Goal: Communication & Community: Ask a question

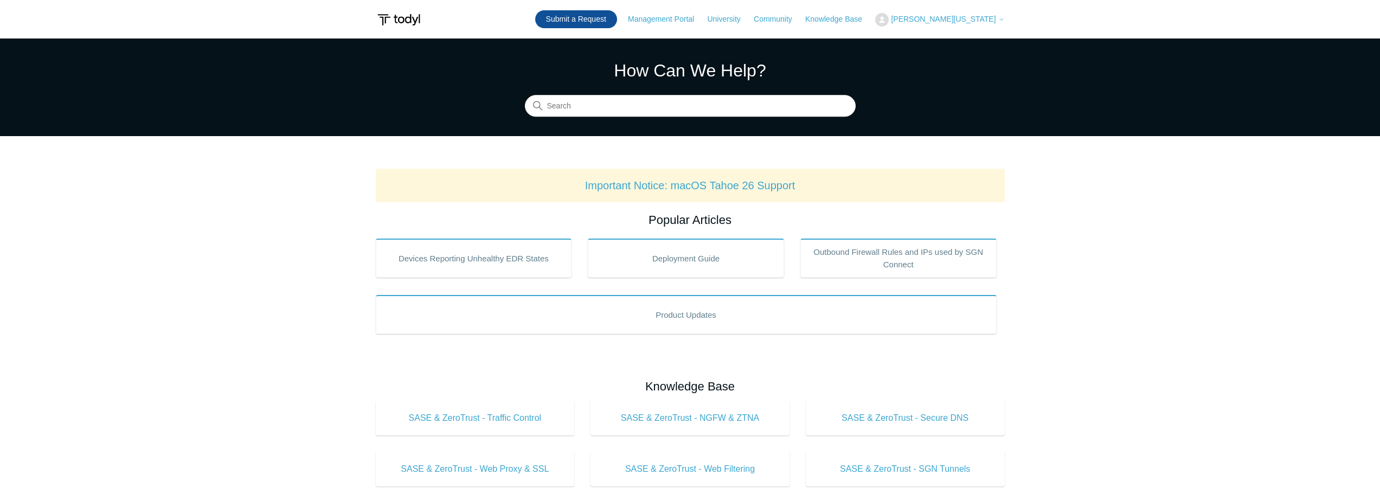
click at [617, 14] on link "Submit a Request" at bounding box center [576, 19] width 82 height 18
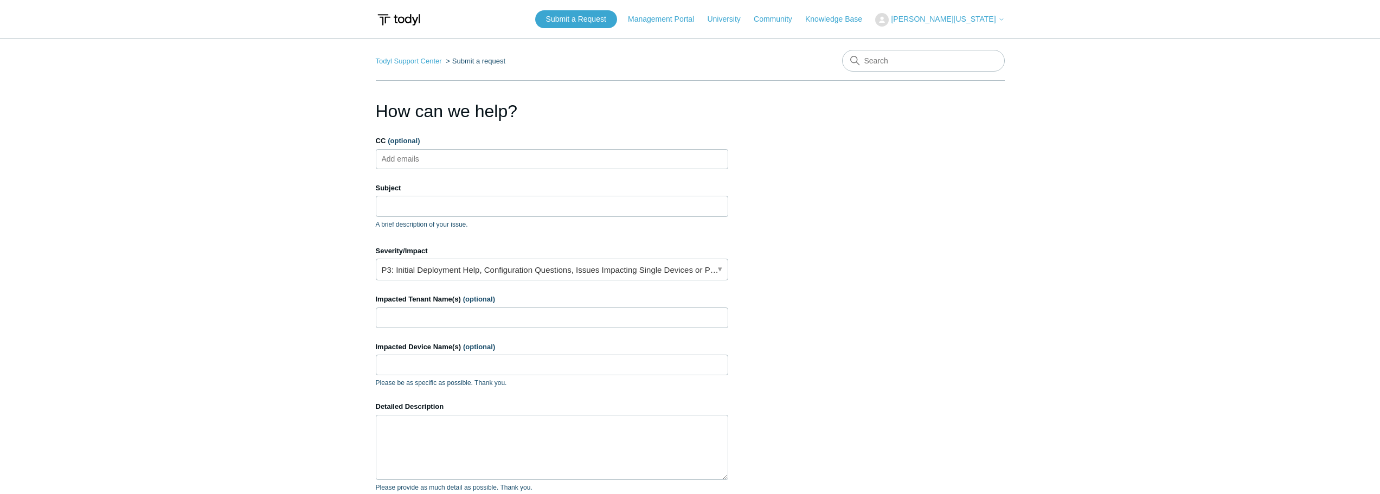
click at [466, 157] on ul "Add emails" at bounding box center [552, 159] width 352 height 20
click at [435, 204] on input "Subject" at bounding box center [552, 206] width 352 height 21
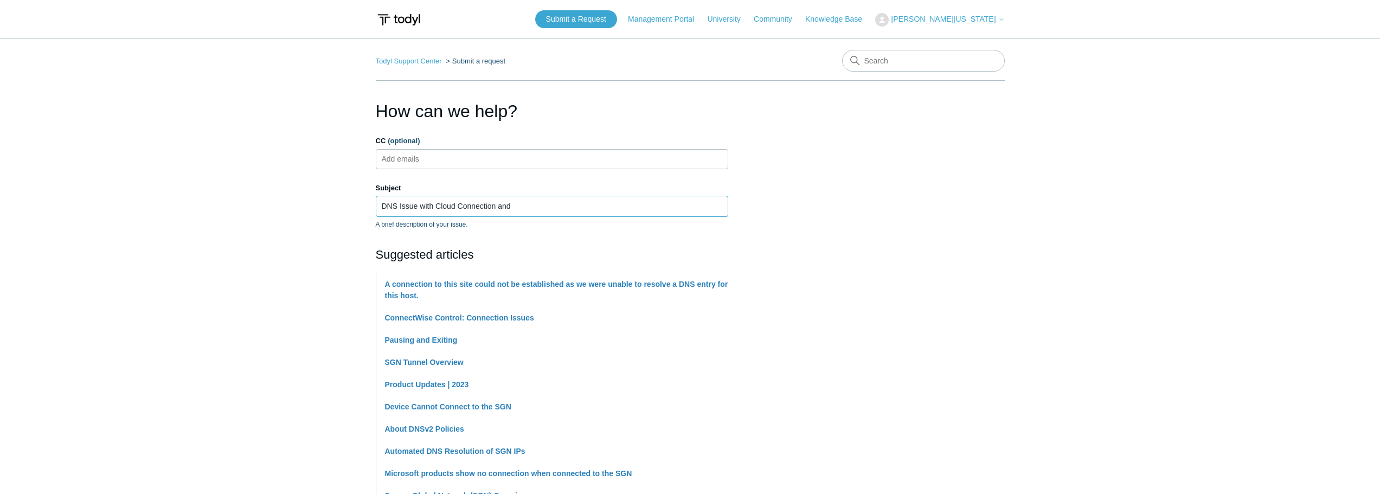
click at [529, 205] on input "DNS Issue with Cloud Connection and" at bounding box center [552, 206] width 352 height 21
paste input "[DOMAIN_NAME]"
type input "DNS Issue with Cloud Connection and [DOMAIN_NAME]"
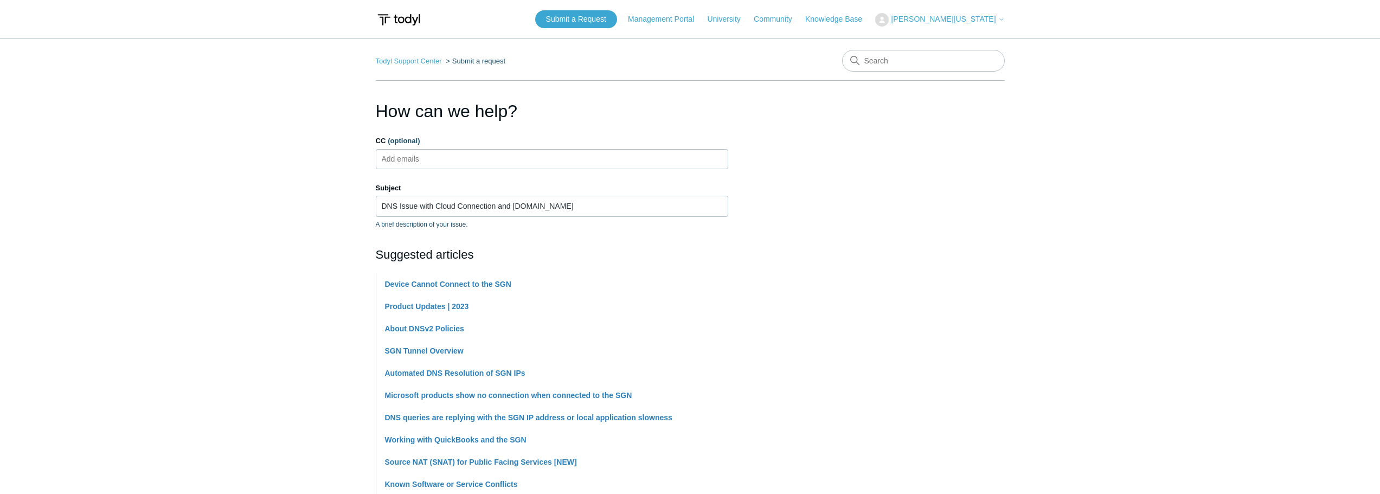
click at [930, 199] on section "How can we help? CC (optional) Add emails Subject DNS Issue with Cloud Connecti…" at bounding box center [690, 479] width 629 height 763
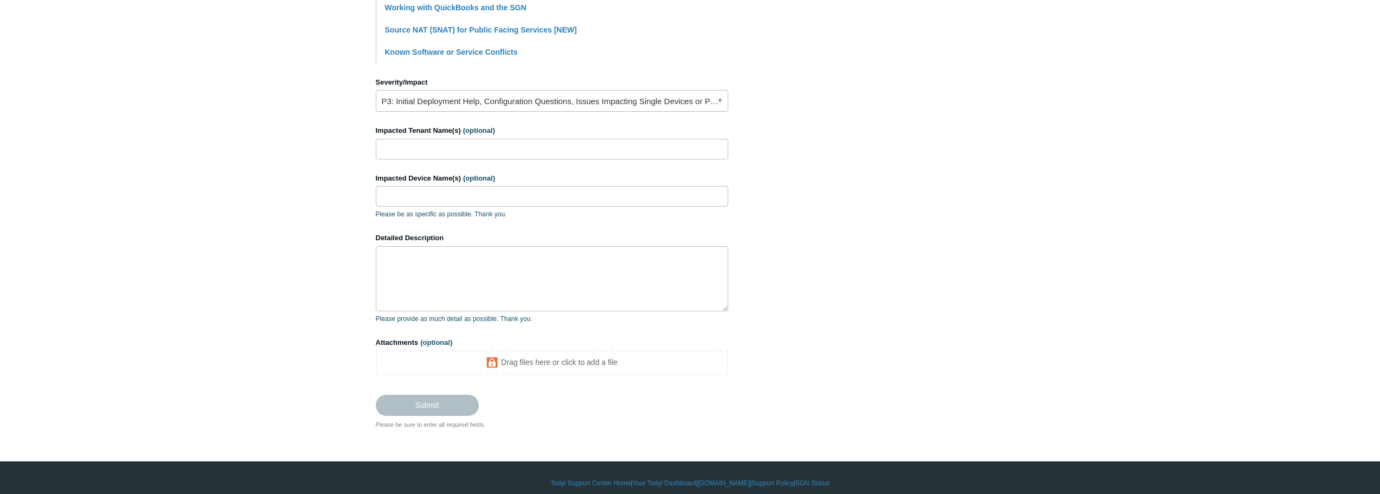
scroll to position [442, 0]
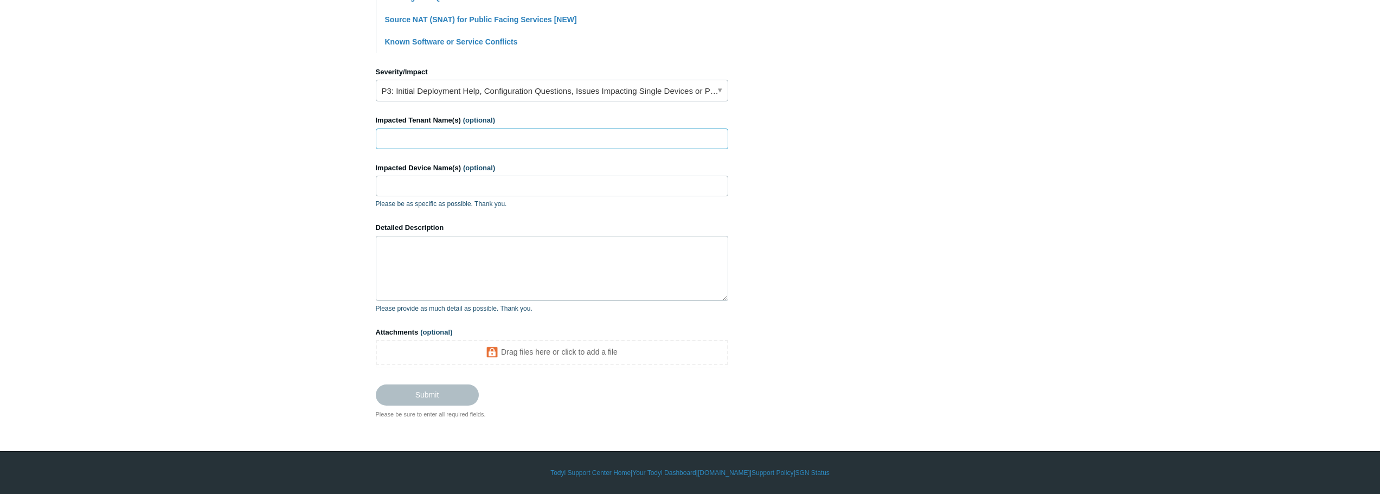
click at [438, 143] on input "Impacted Tenant Name(s) (optional)" at bounding box center [552, 138] width 352 height 21
type input "Marmaras and [PERSON_NAME] CyberProtect+"
click at [490, 191] on input "Impacted Device Name(s) (optional)" at bounding box center [552, 186] width 352 height 21
type input "All"
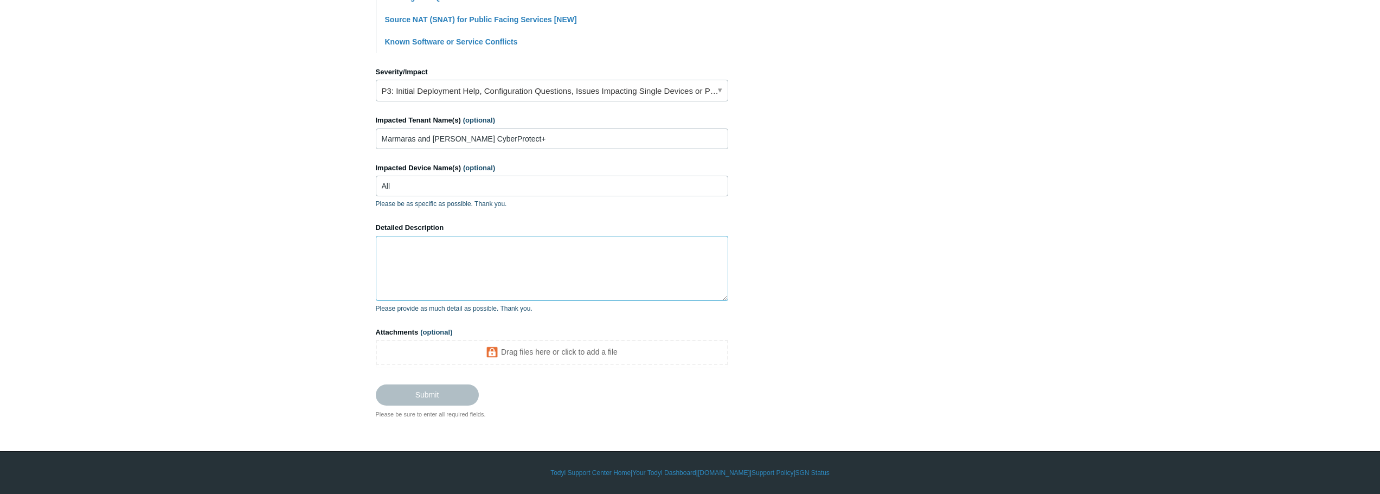
click at [465, 249] on textarea "Detailed Description" at bounding box center [552, 268] width 352 height 65
drag, startPoint x: 274, startPoint y: 262, endPoint x: 296, endPoint y: 216, distance: 50.9
click at [274, 262] on main "Todyl Support Center Submit a request How can we help? CC (optional) Add emails…" at bounding box center [690, 7] width 1380 height 822
click at [321, 224] on main "Todyl Support Center Submit a request How can we help? CC (optional) Add emails…" at bounding box center [690, 7] width 1380 height 822
click at [507, 271] on textarea "Detailed Description" at bounding box center [552, 268] width 352 height 65
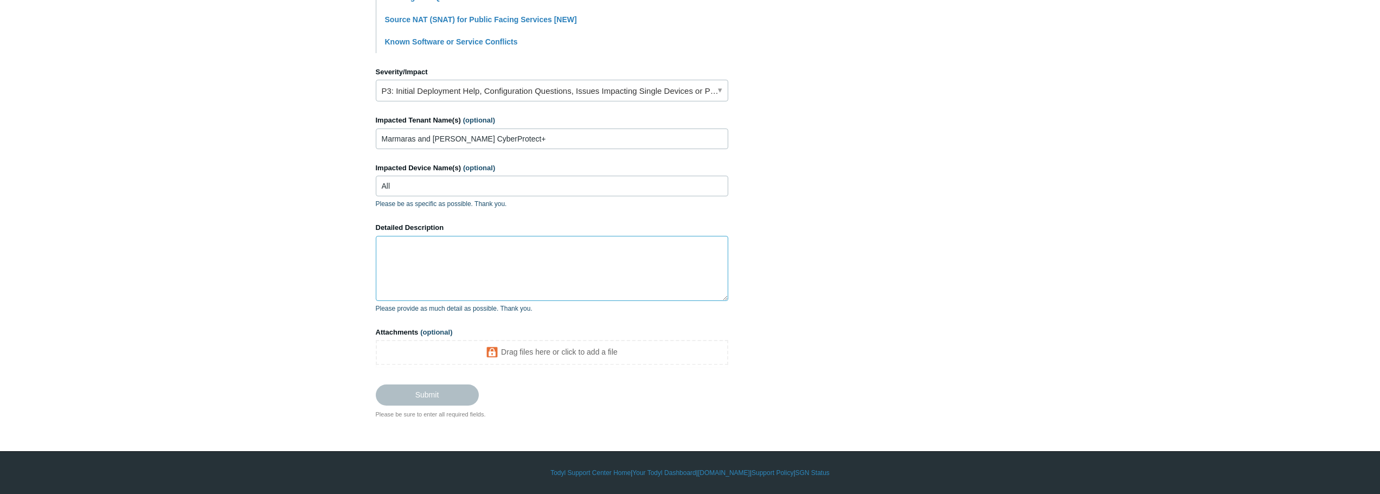
click at [536, 265] on textarea "Detailed Description" at bounding box center [552, 268] width 352 height 65
paste textarea "Loremipsu do 4/45, sit ametc adipisc elitseddoeiu temporincidi utlabo etdolorem…"
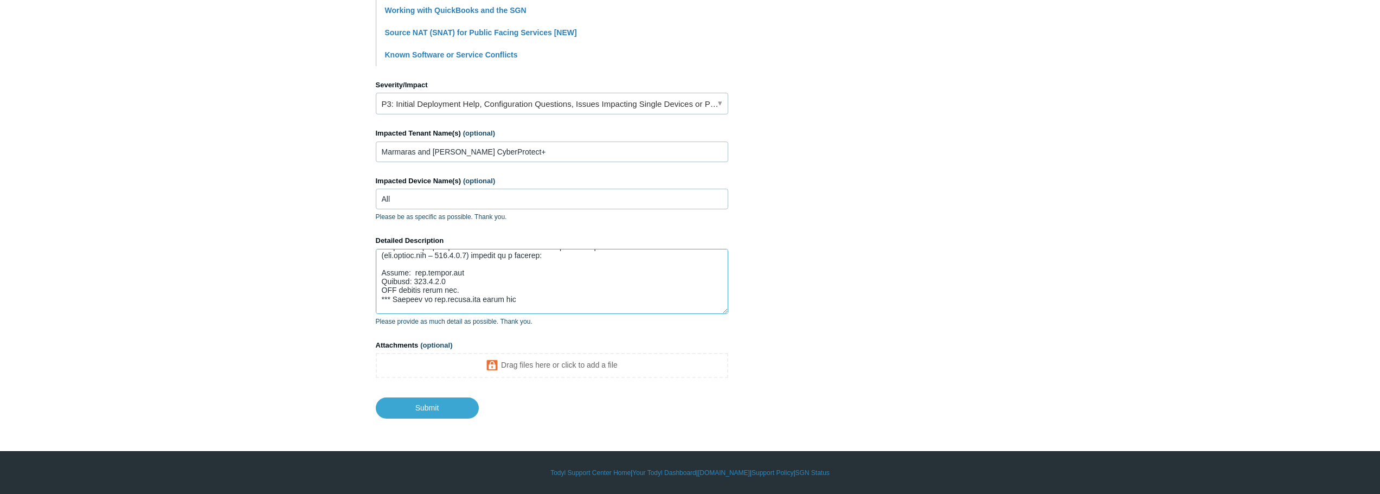
scroll to position [54, 0]
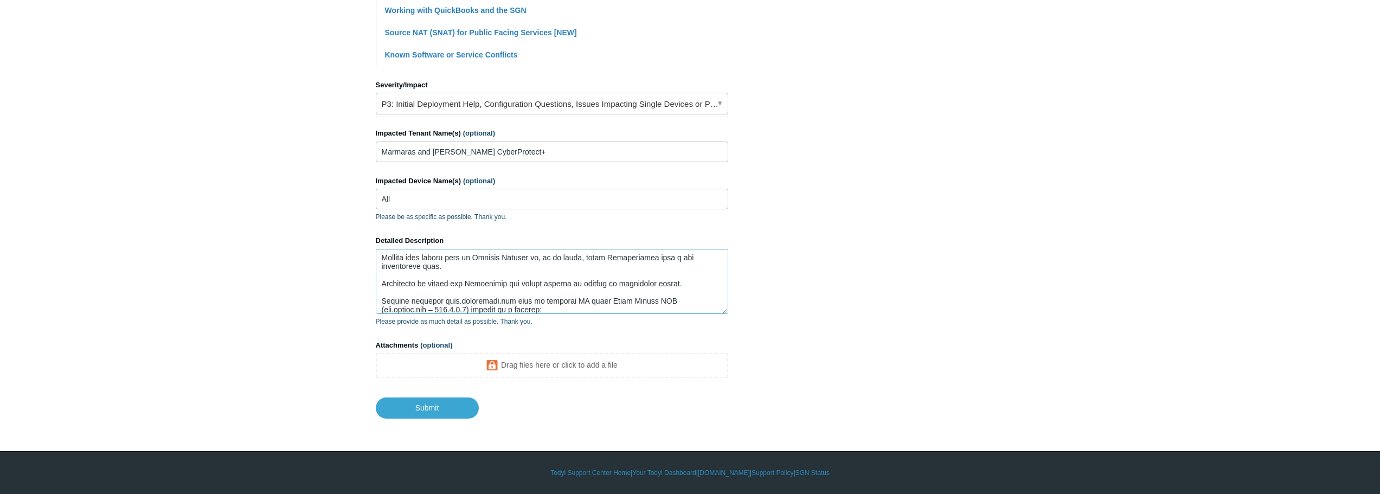
drag, startPoint x: 526, startPoint y: 300, endPoint x: 381, endPoint y: 299, distance: 145.9
click at [381, 299] on textarea "Detailed Description" at bounding box center [552, 281] width 352 height 65
paste textarea "1. Result on functional computer C:\WINDOWS\system32> nslookup mail.smarshmail.…"
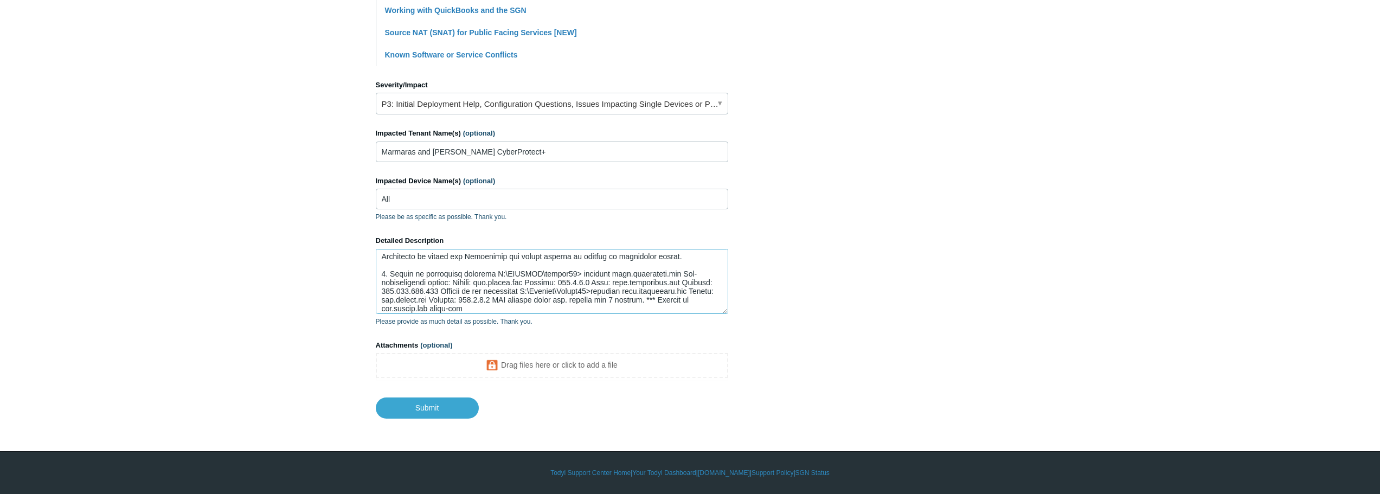
click at [494, 272] on textarea "Detailed Description" at bounding box center [552, 281] width 352 height 65
click at [576, 281] on textarea "Detailed Description" at bounding box center [552, 281] width 352 height 65
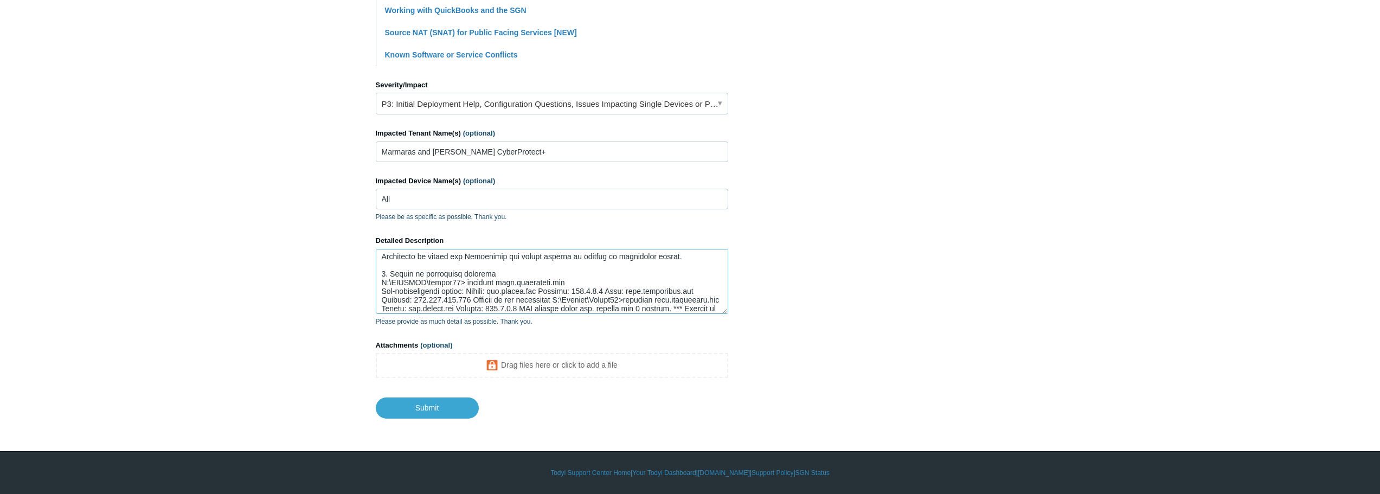
click at [472, 290] on textarea "Detailed Description" at bounding box center [552, 281] width 352 height 65
click at [462, 299] on textarea "Detailed Description" at bounding box center [552, 281] width 352 height 65
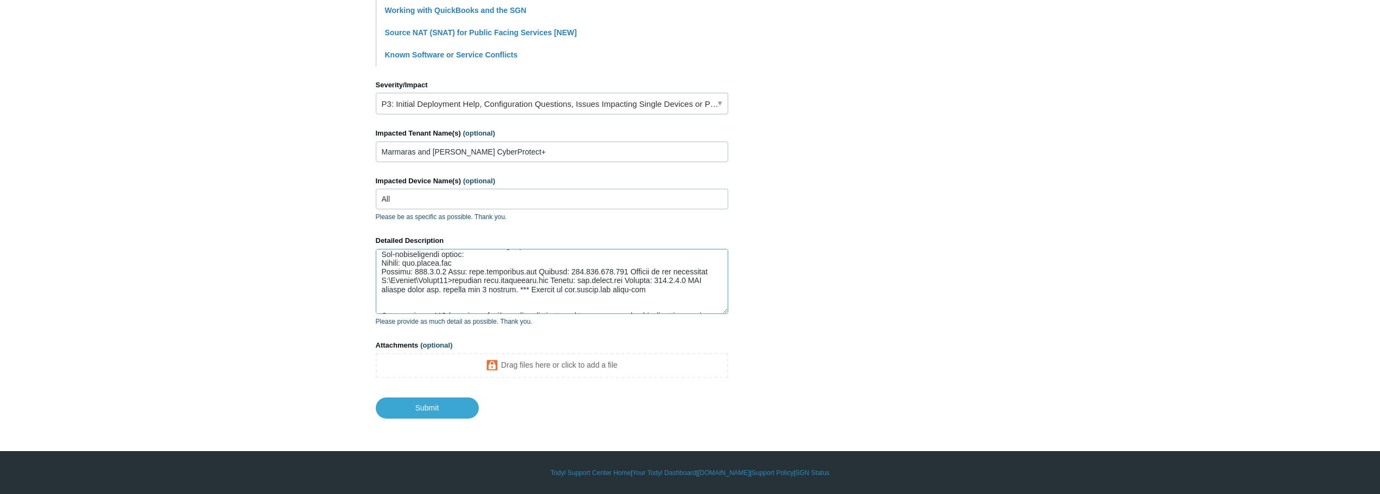
scroll to position [136, 0]
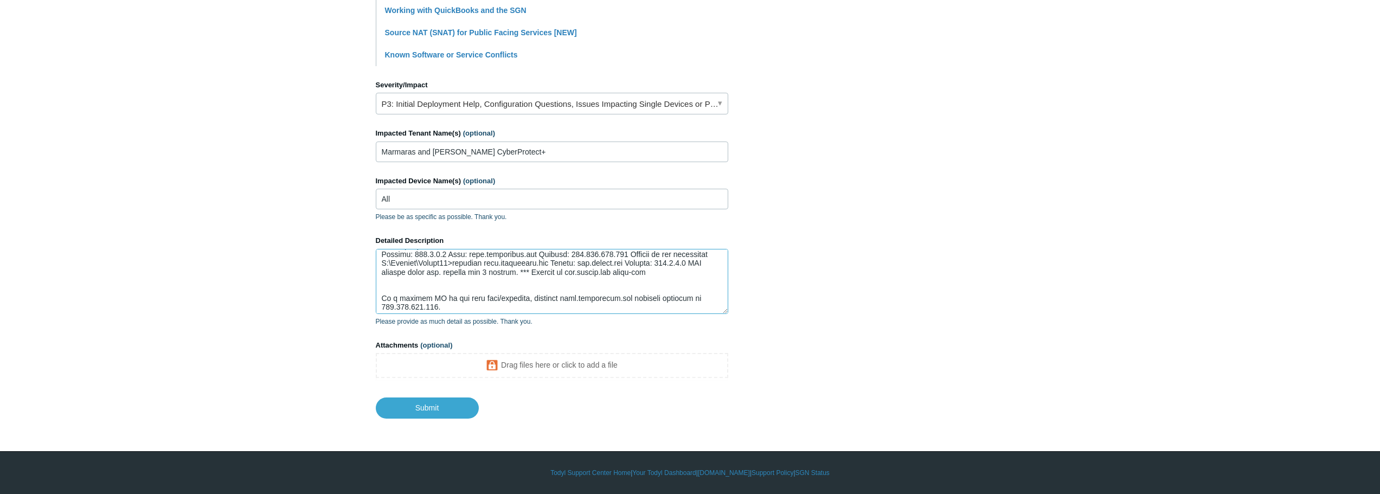
click at [449, 254] on textarea "Detailed Description" at bounding box center [552, 281] width 352 height 65
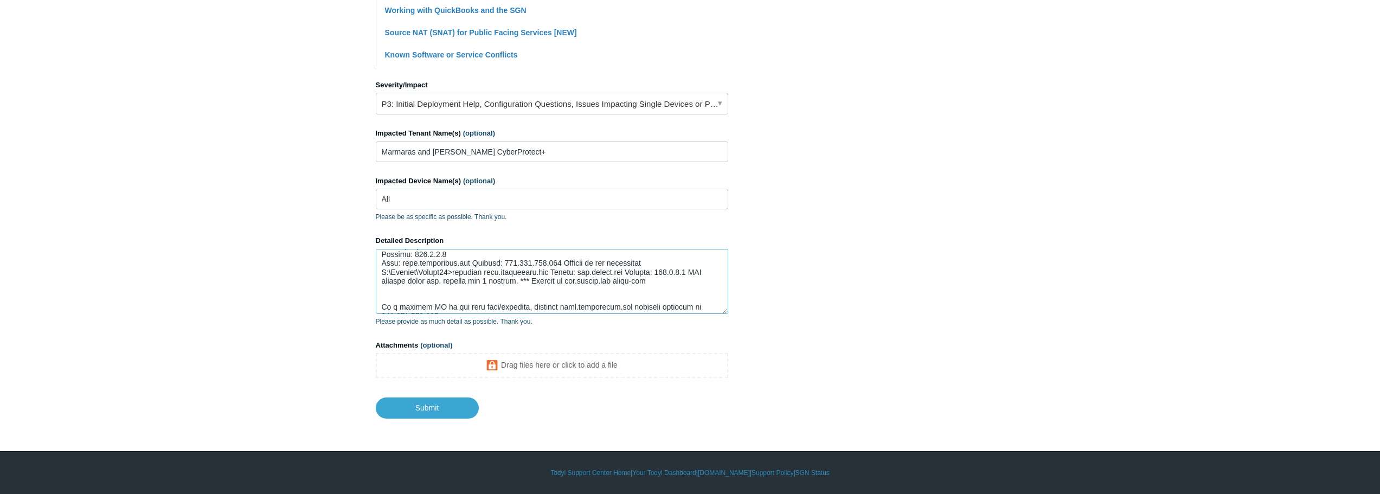
click at [479, 264] on textarea "Detailed Description" at bounding box center [552, 281] width 352 height 65
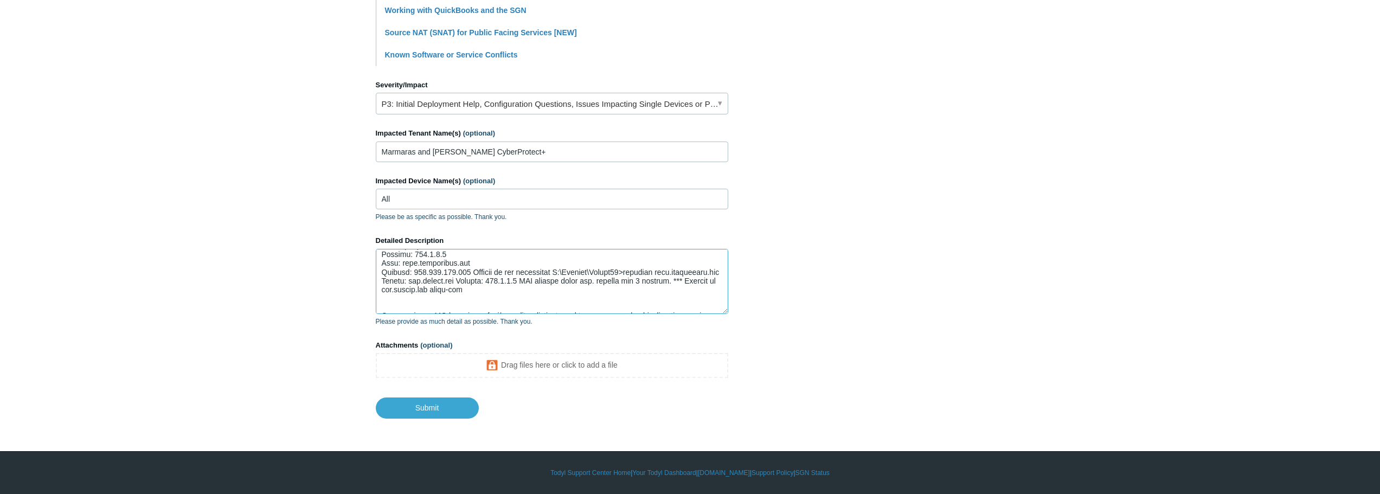
click at [473, 273] on textarea "Detailed Description" at bounding box center [552, 281] width 352 height 65
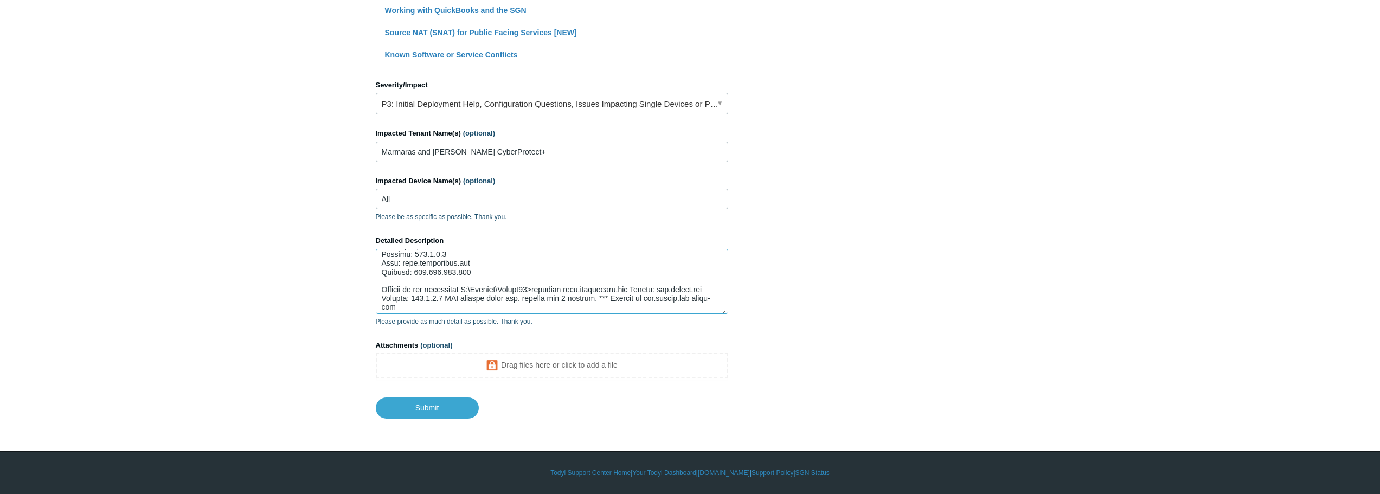
click at [471, 288] on textarea "Detailed Description" at bounding box center [552, 281] width 352 height 65
click at [569, 296] on textarea "Detailed Description" at bounding box center [552, 281] width 352 height 65
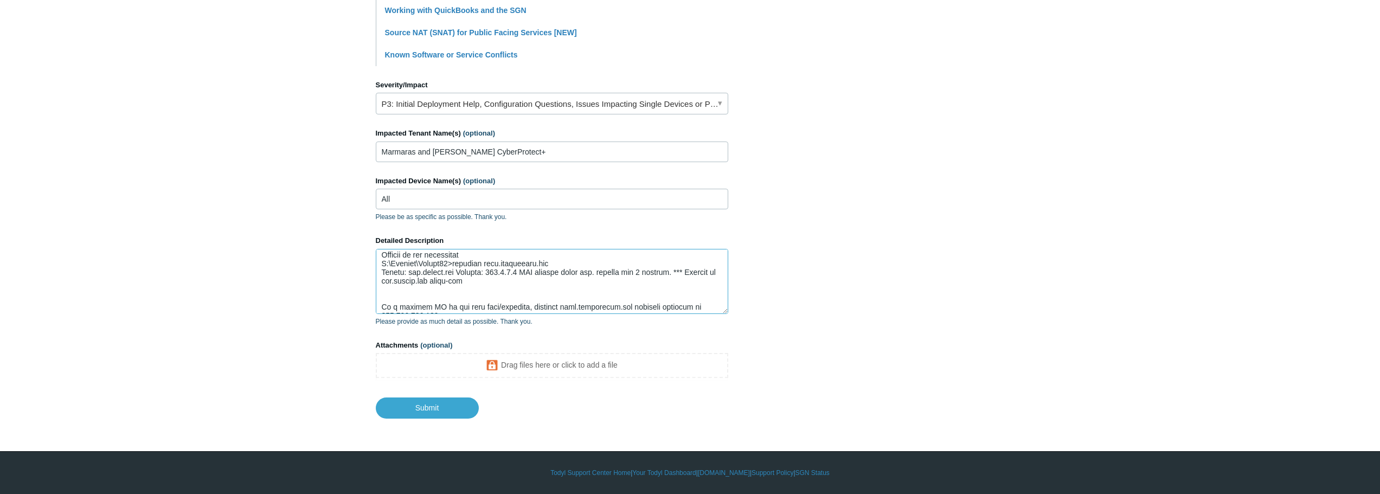
scroll to position [190, 0]
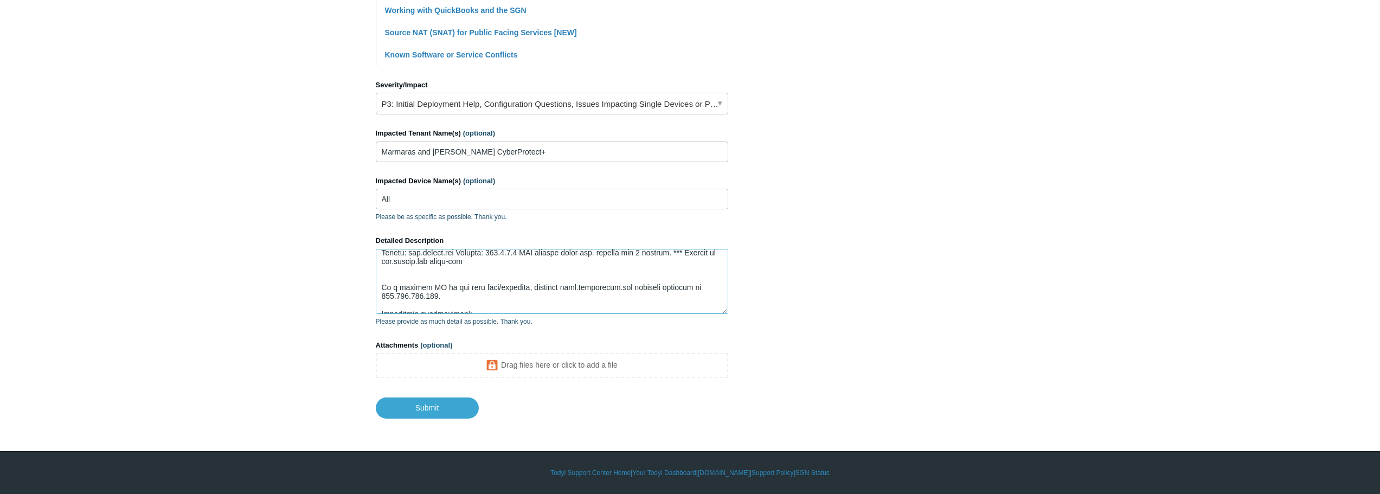
click at [462, 253] on textarea "Detailed Description" at bounding box center [552, 281] width 352 height 65
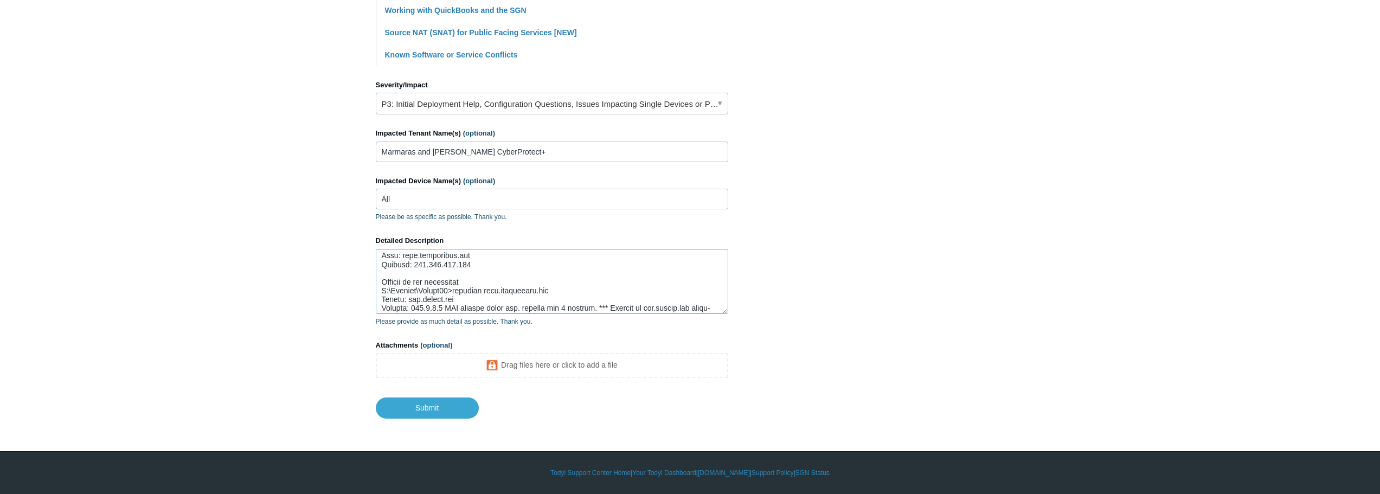
scroll to position [197, 0]
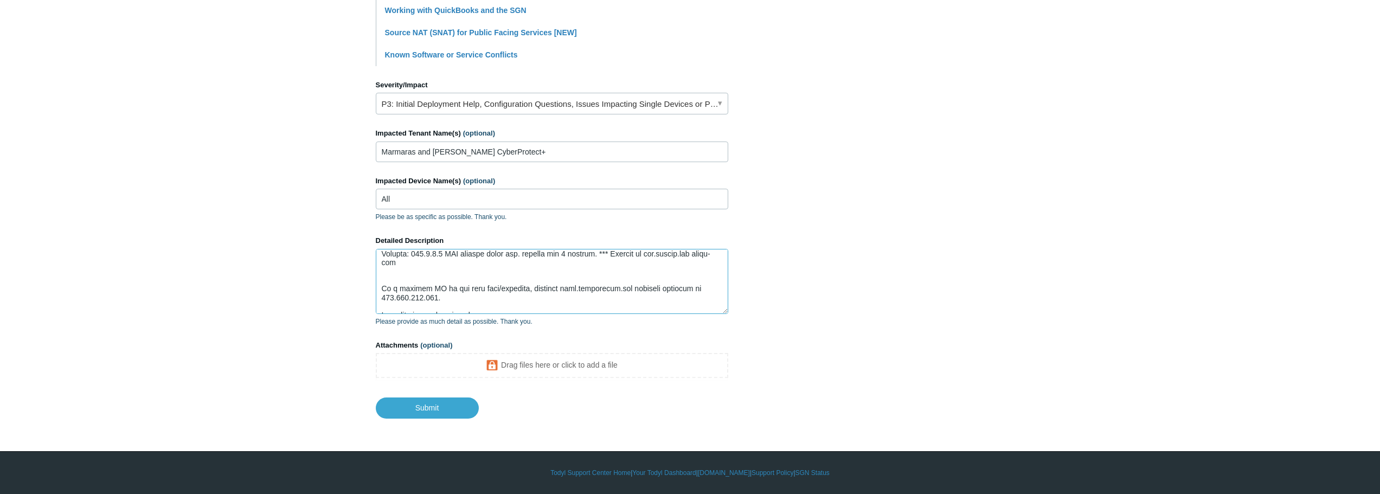
click at [609, 253] on textarea "Detailed Description" at bounding box center [552, 281] width 352 height 65
click at [483, 288] on textarea "Detailed Description" at bounding box center [552, 281] width 352 height 65
drag, startPoint x: 483, startPoint y: 288, endPoint x: 377, endPoint y: 280, distance: 106.1
click at [377, 280] on textarea "Detailed Description" at bounding box center [552, 281] width 352 height 65
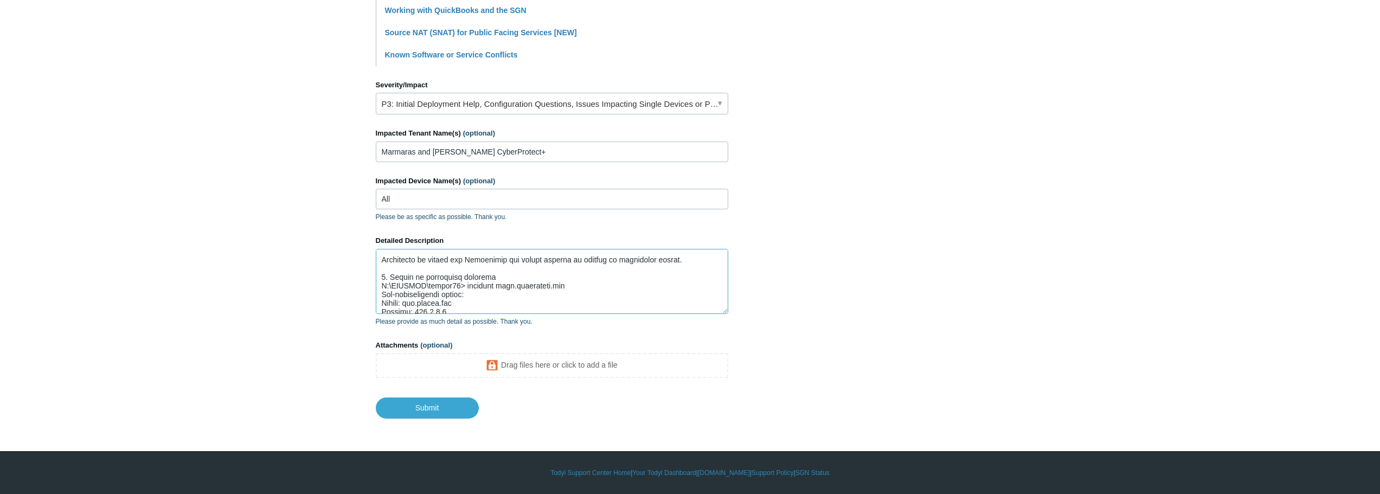
scroll to position [98, 0]
click at [512, 256] on textarea "Detailed Description" at bounding box center [552, 281] width 352 height 65
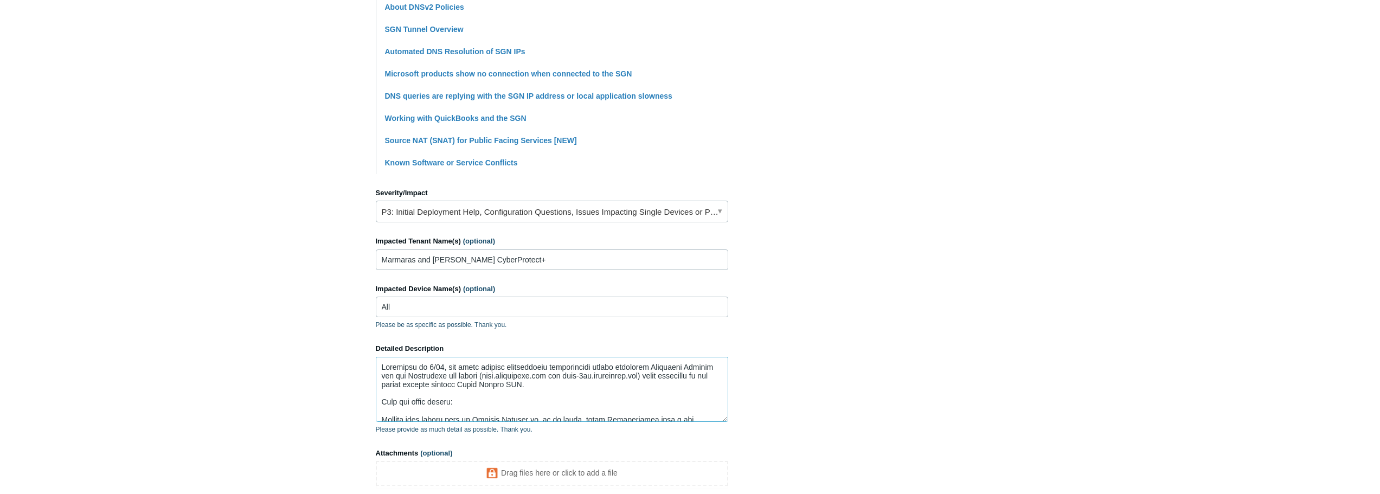
scroll to position [321, 0]
type textarea "Beginning on 8/19, our users started experiencing intermittent issues accessing…"
click at [465, 212] on link "P3: Initial Deployment Help, Configuration Questions, Issues Impacting Single D…" at bounding box center [552, 212] width 352 height 22
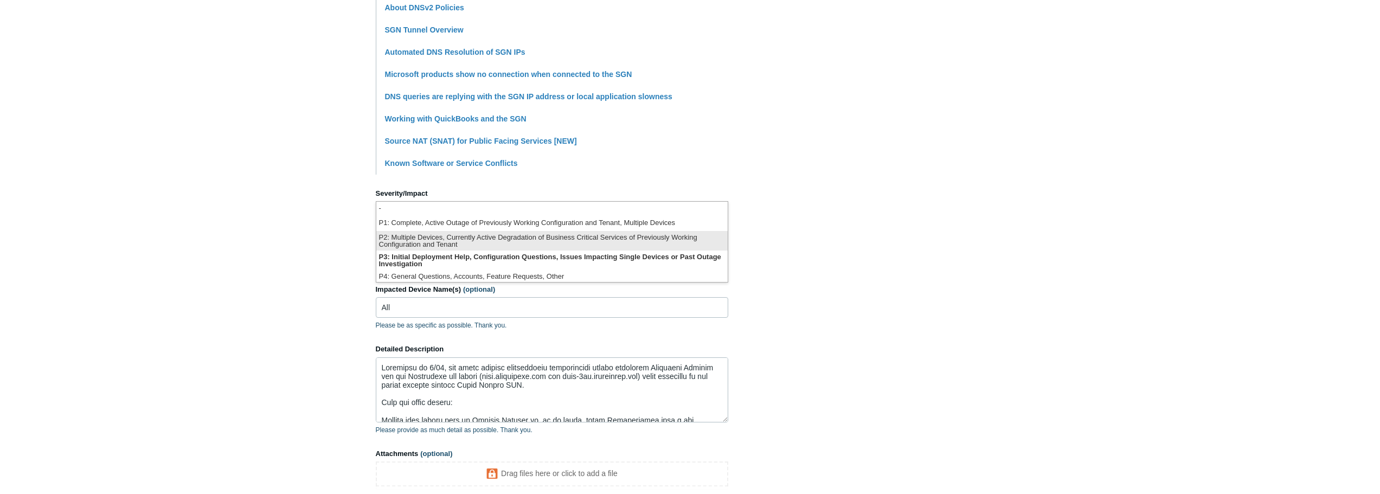
click at [440, 241] on li "P2: Multiple Devices, Currently Active Degradation of Business Critical Service…" at bounding box center [551, 241] width 351 height 20
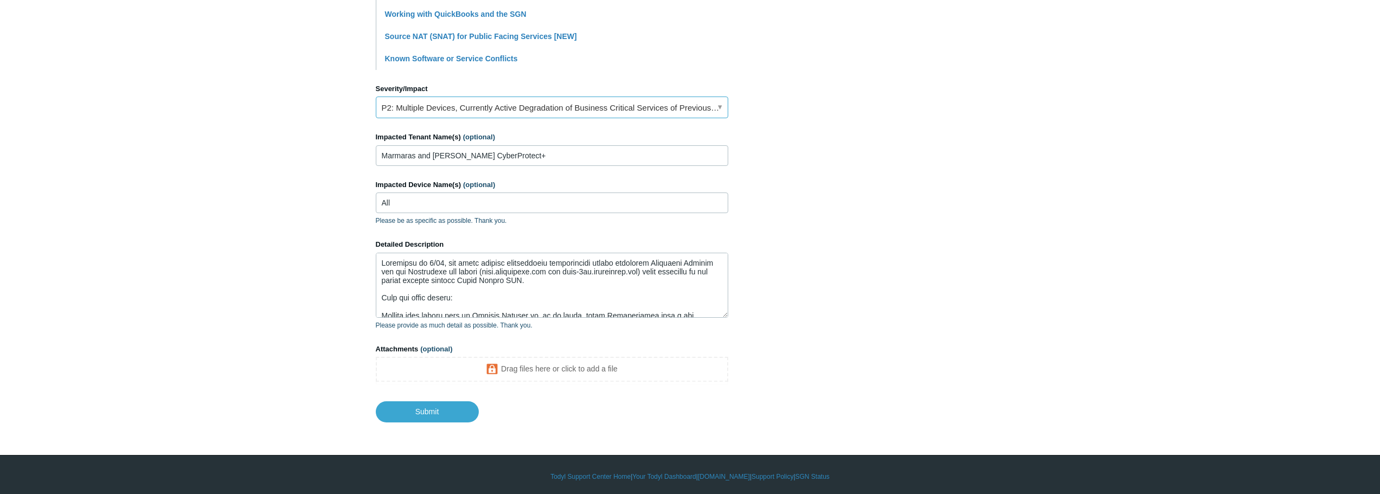
scroll to position [429, 0]
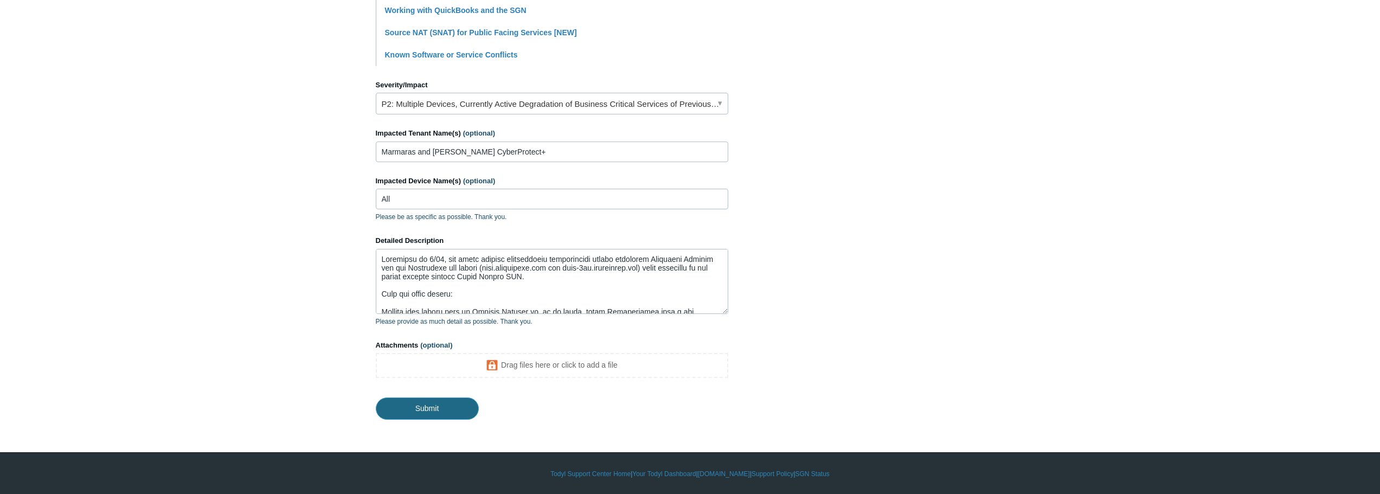
click at [426, 410] on input "Submit" at bounding box center [427, 408] width 103 height 22
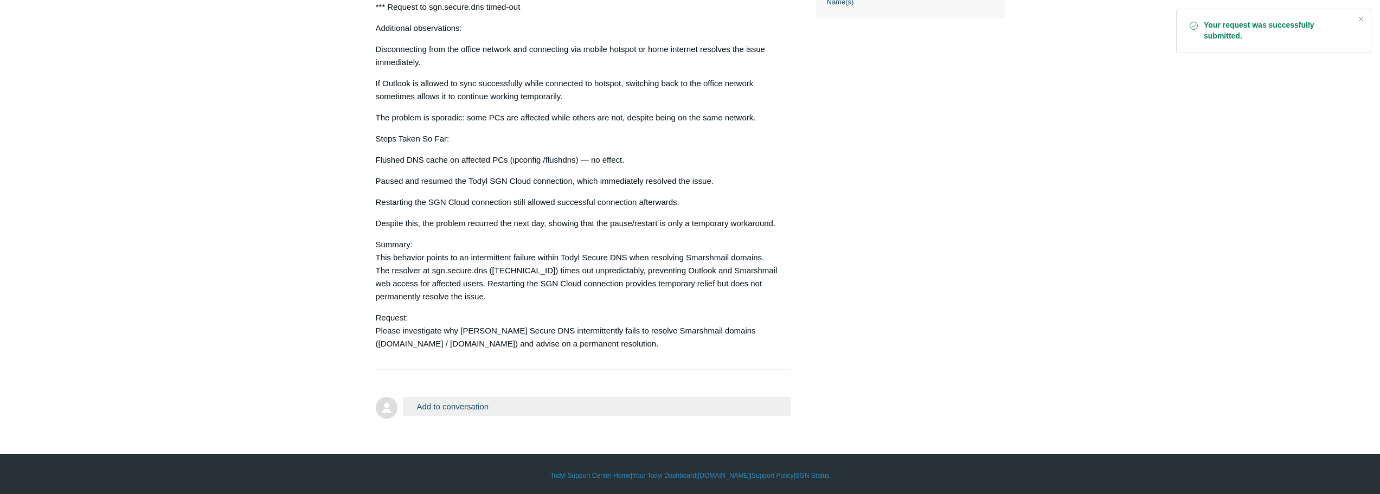
scroll to position [501, 0]
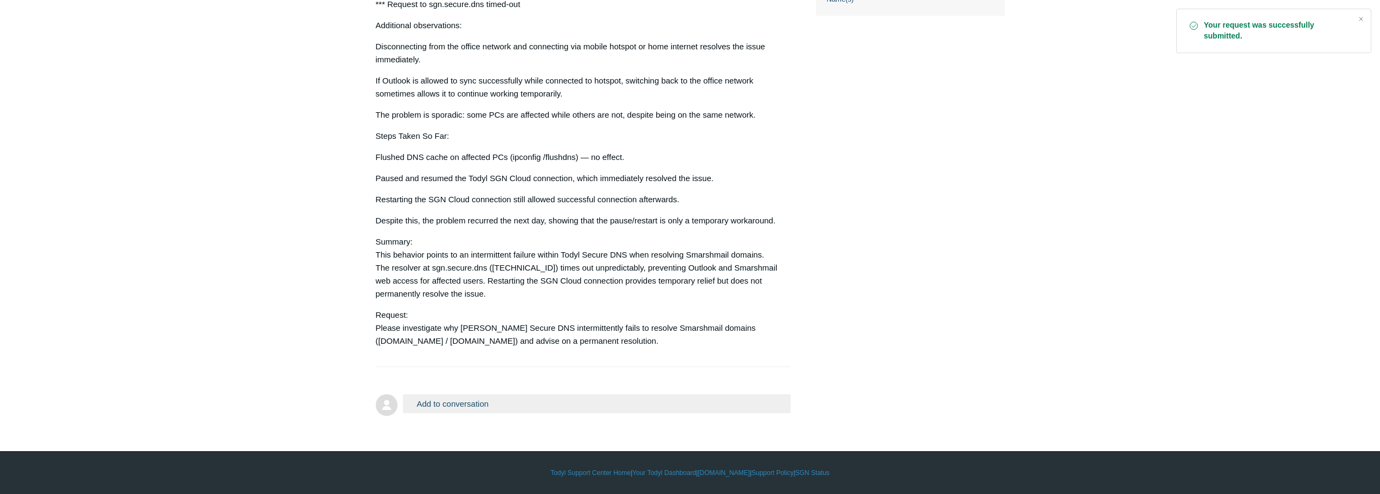
click at [654, 190] on div "Beginning on 8/19, our users started experiencing intermittent issues accessing…" at bounding box center [578, 42] width 404 height 612
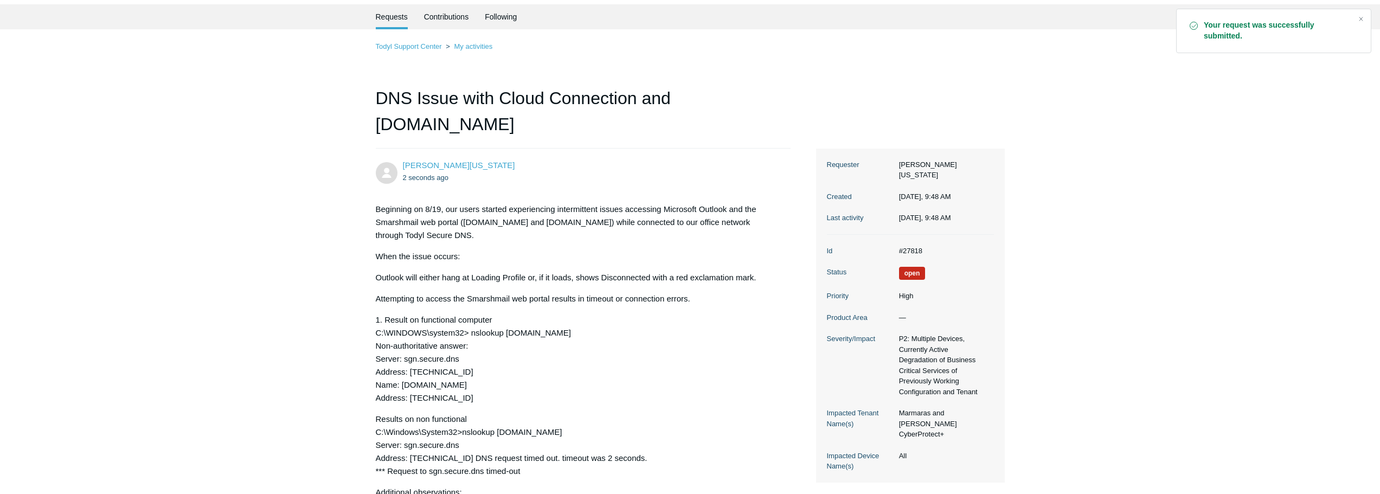
scroll to position [0, 0]
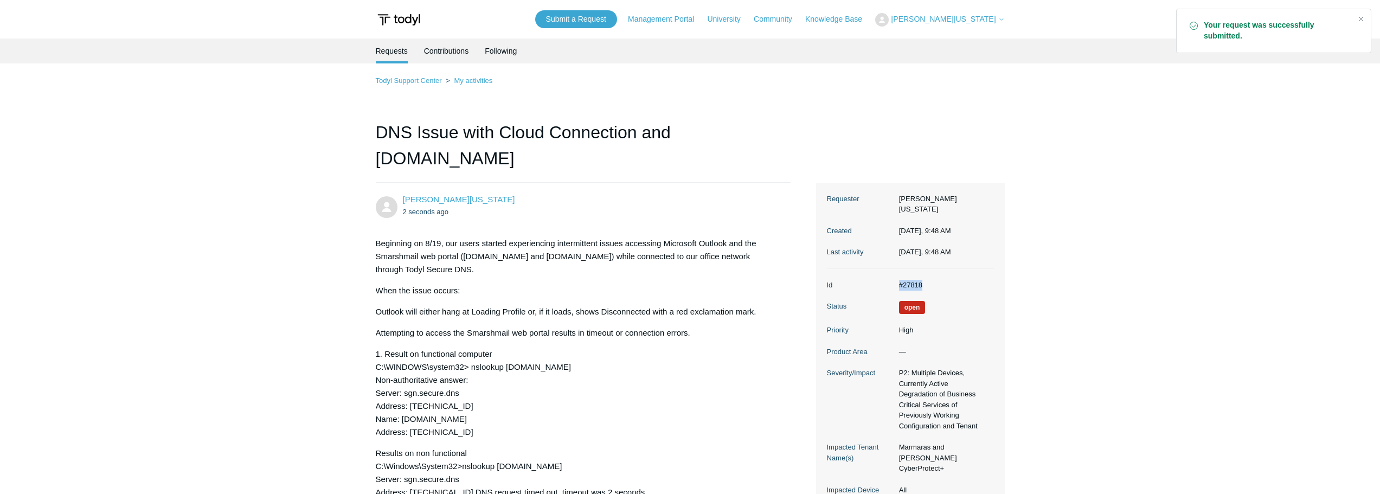
drag, startPoint x: 897, startPoint y: 273, endPoint x: 922, endPoint y: 271, distance: 25.0
click at [922, 280] on dd "#27818" at bounding box center [944, 285] width 100 height 11
copy dd "#27818"
